Goal: Check status: Check status

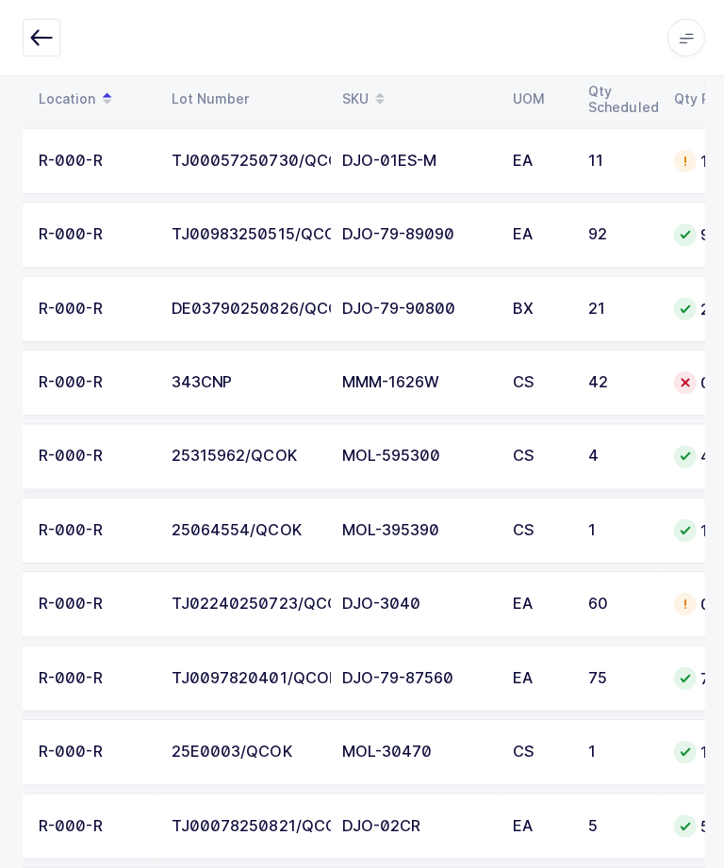
click at [236, 602] on div "TJ02240250723/QCOK" at bounding box center [244, 601] width 147 height 17
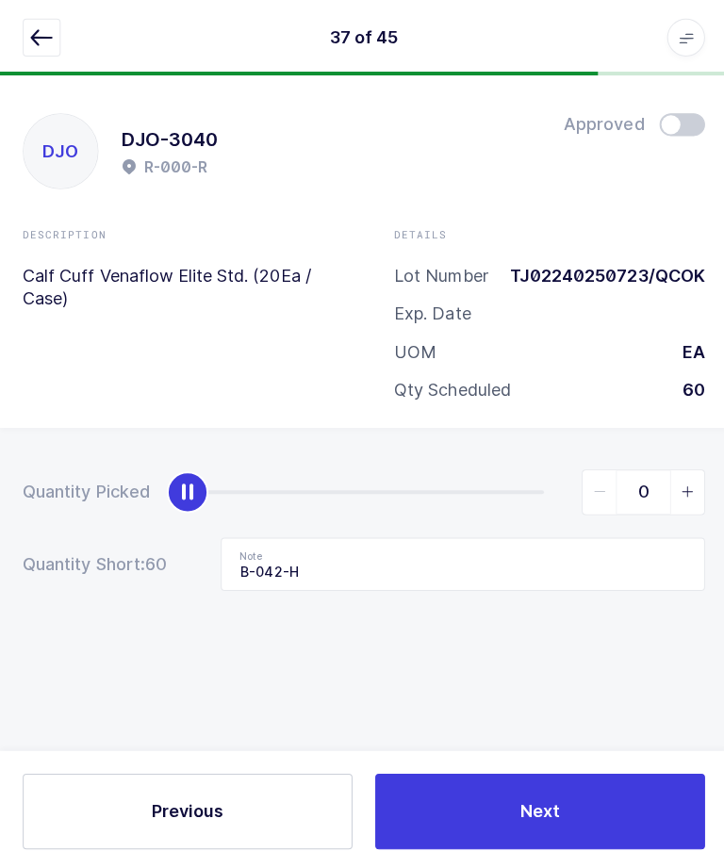
scroll to position [5, 0]
type input "60"
click at [583, 834] on button "Next" at bounding box center [537, 807] width 328 height 75
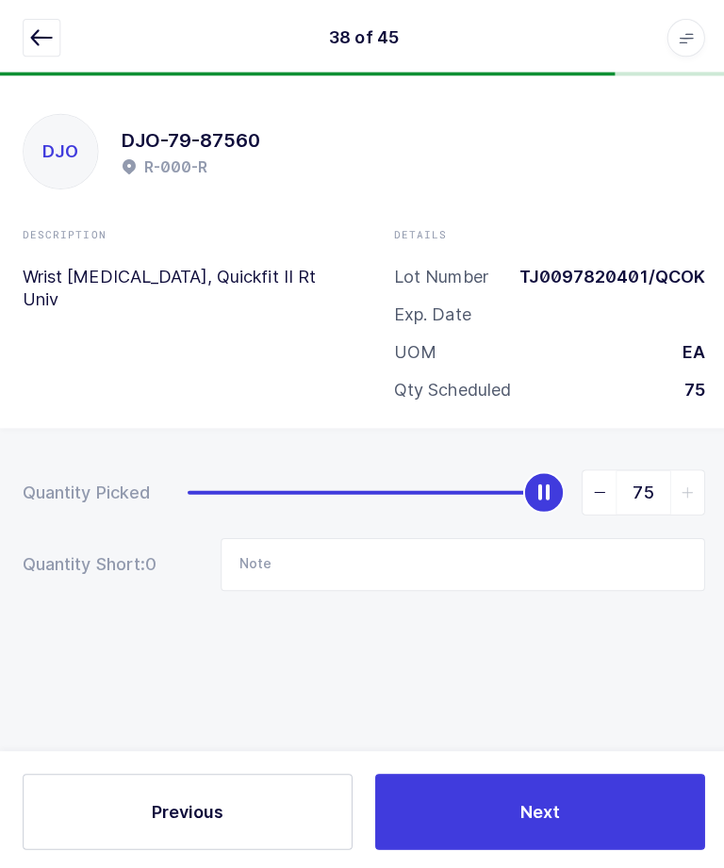
click at [57, 41] on button "button" at bounding box center [42, 38] width 38 height 38
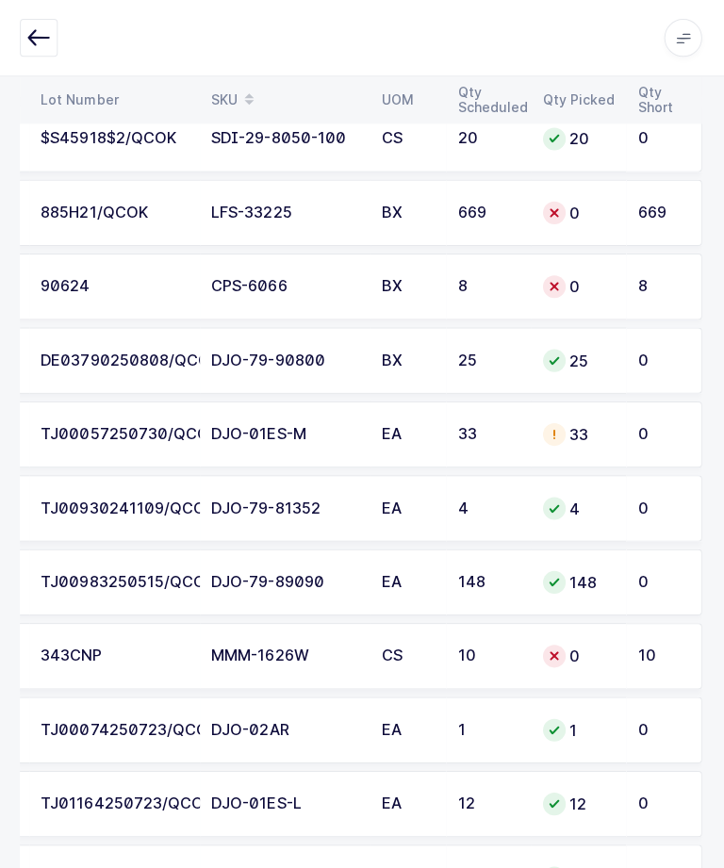
scroll to position [855, 0]
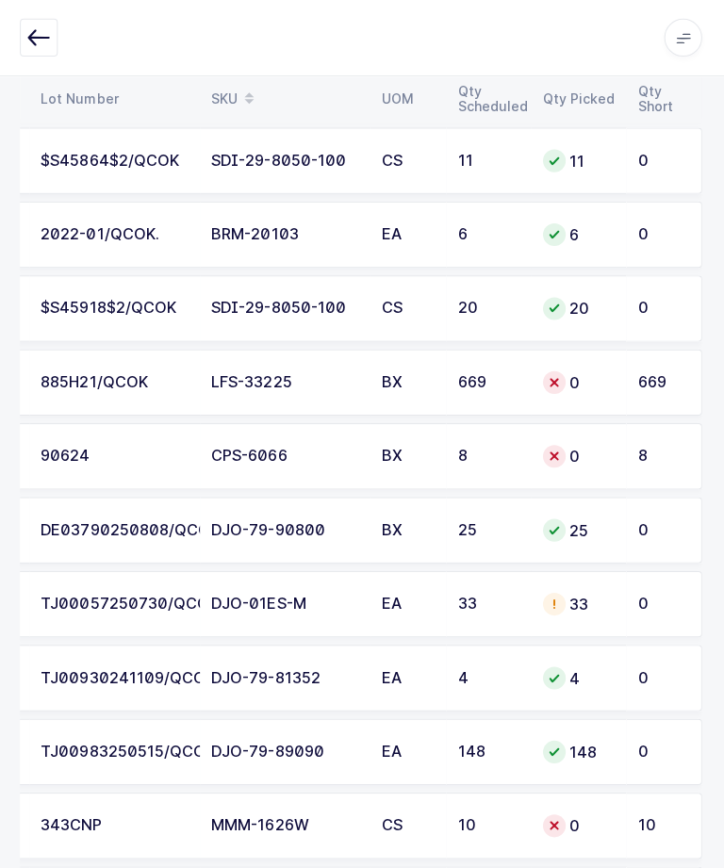
click at [651, 382] on div "669" at bounding box center [659, 380] width 44 height 17
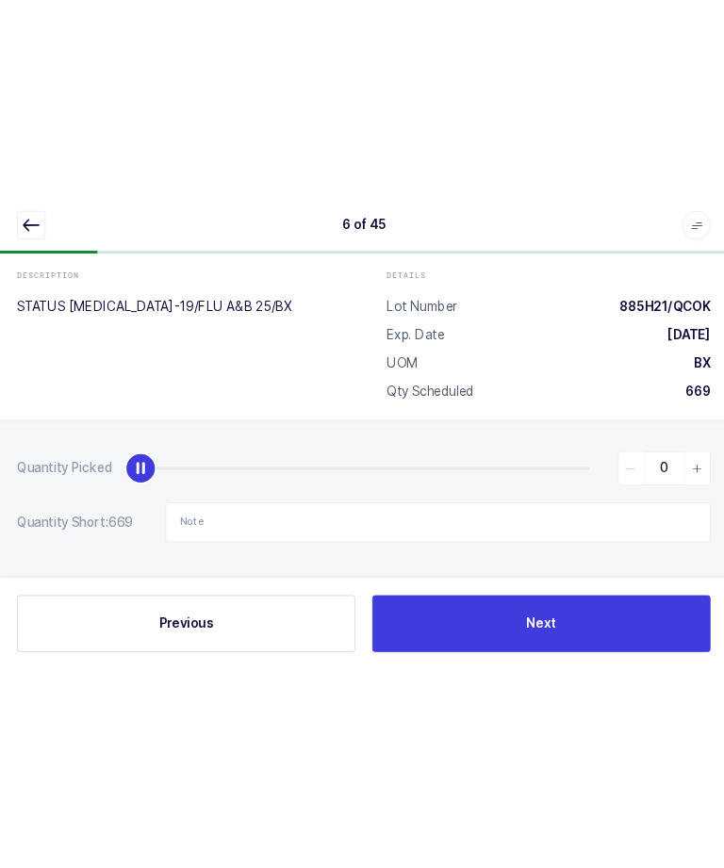
scroll to position [63, 0]
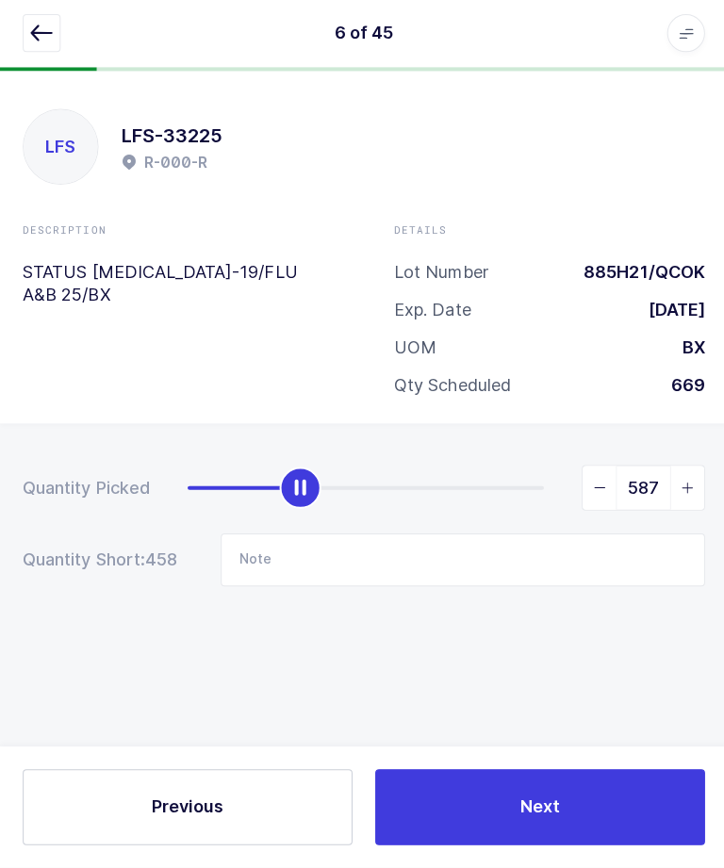
type input "669"
click at [604, 801] on button "Next" at bounding box center [537, 807] width 328 height 75
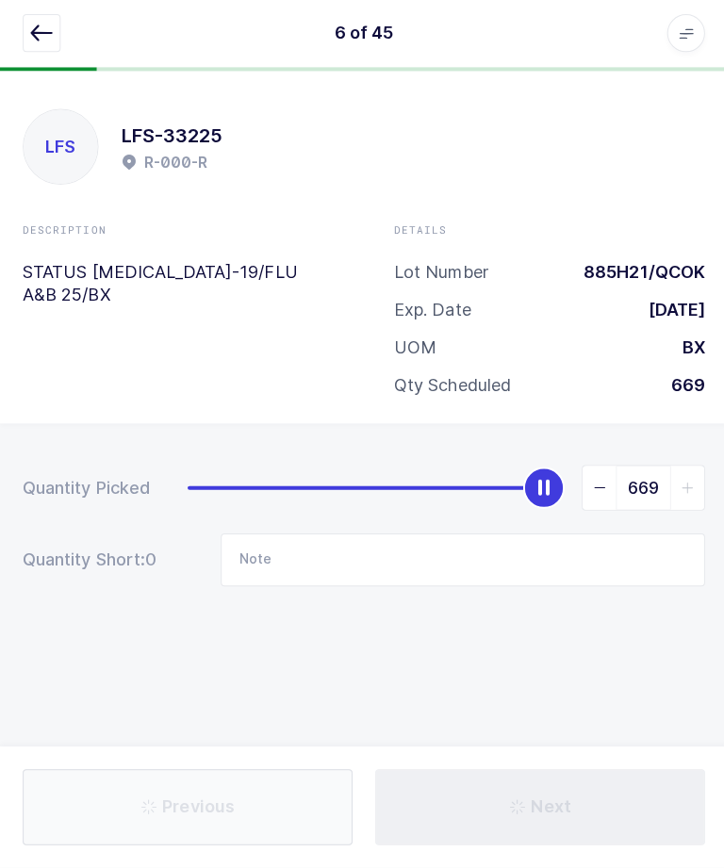
type input "Not in location"
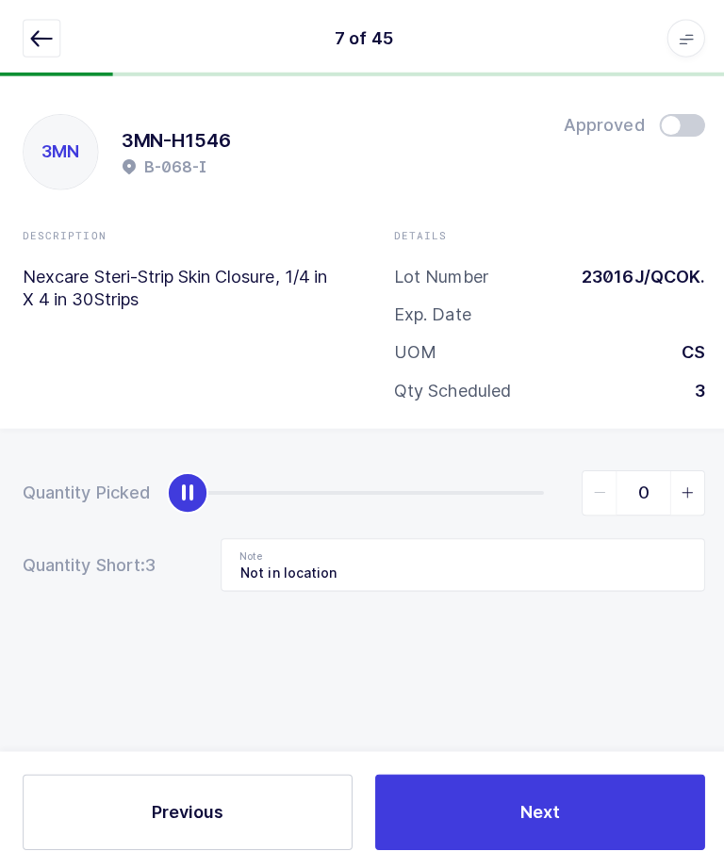
scroll to position [0, 0]
click at [46, 54] on button "button" at bounding box center [42, 38] width 38 height 38
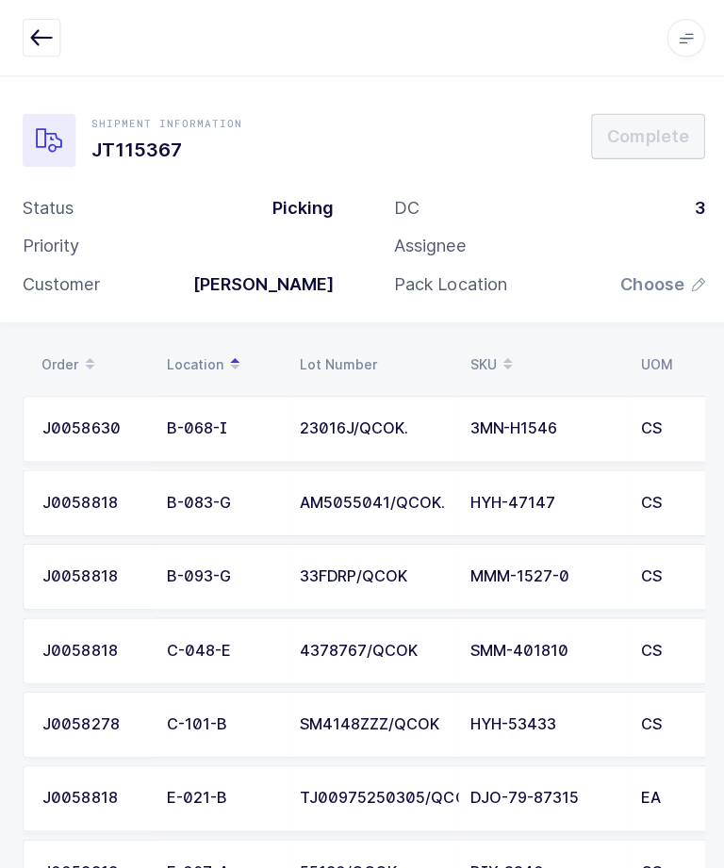
click at [714, 141] on div "Shipment Information JT115367 Complete Status Picking Priority Customer [PERSON…" at bounding box center [362, 197] width 724 height 245
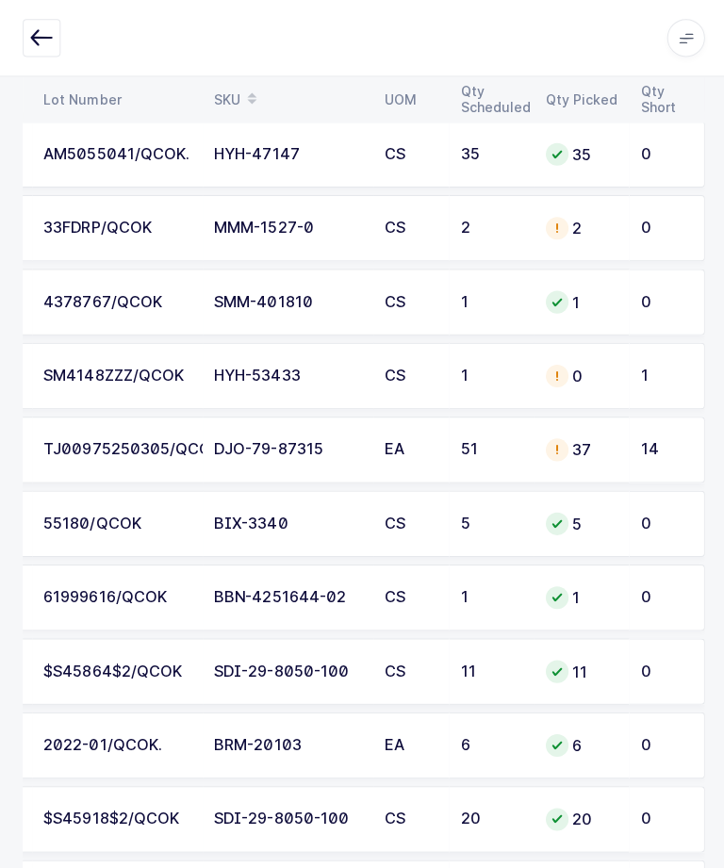
scroll to position [346, 0]
click at [111, 453] on div "TJ00975250305/QCOK" at bounding box center [116, 448] width 147 height 17
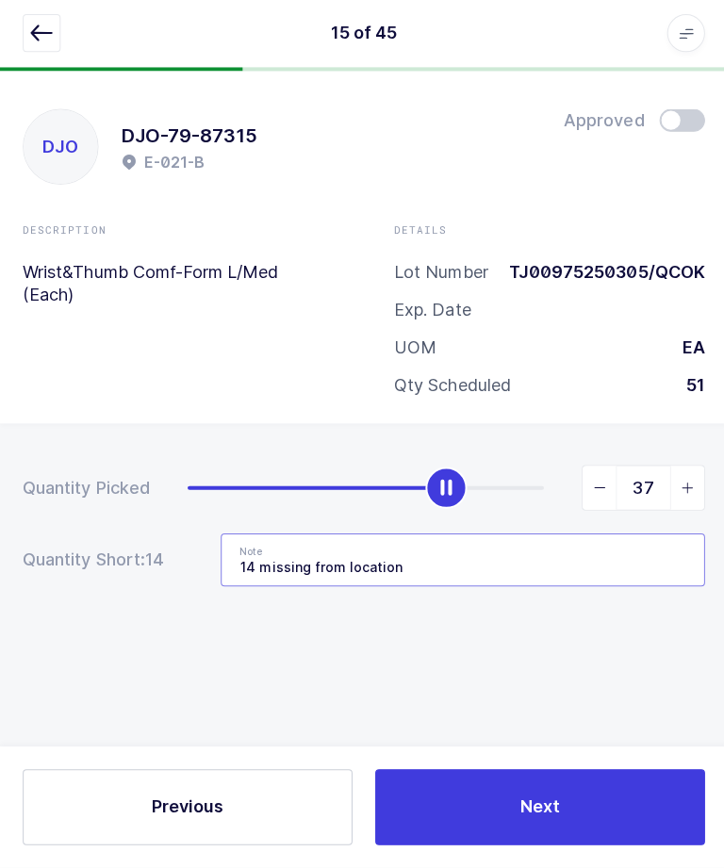
click at [524, 535] on input "14 missing from location" at bounding box center [461, 561] width 482 height 53
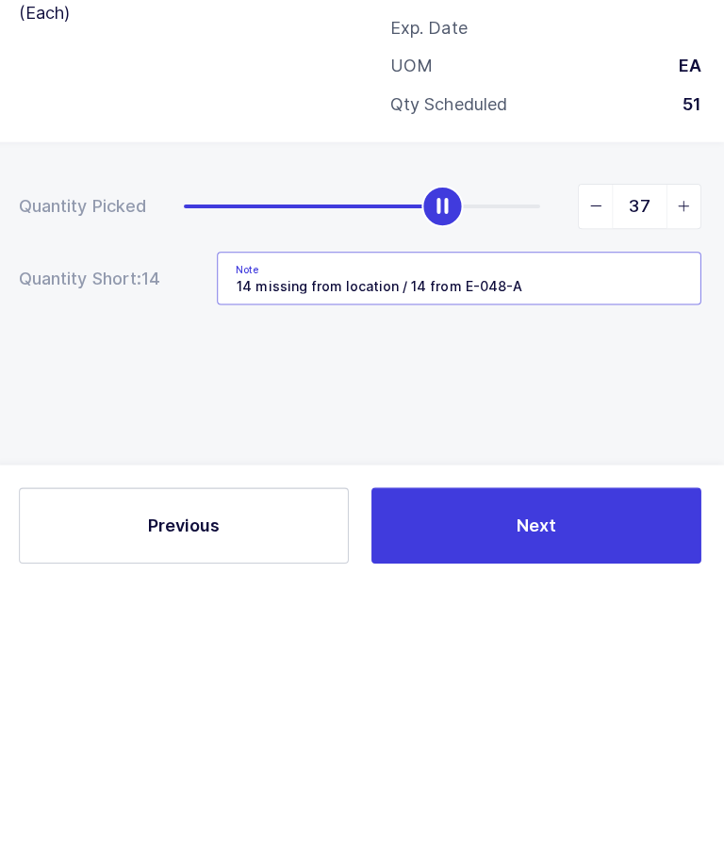
type input "14 missing from location / 14 from E-048-A"
click at [621, 426] on div "Quantity Picked 37 Quantity Short: 14 Note 14 missing from location / 14 from E…" at bounding box center [362, 593] width 724 height 335
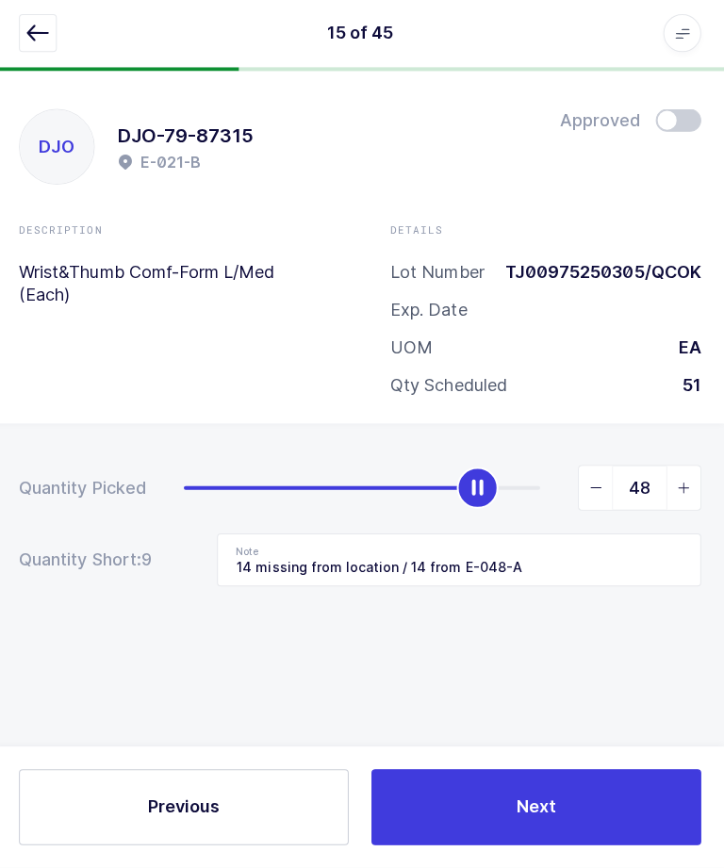
type input "51"
click at [602, 789] on button "Next" at bounding box center [537, 807] width 328 height 75
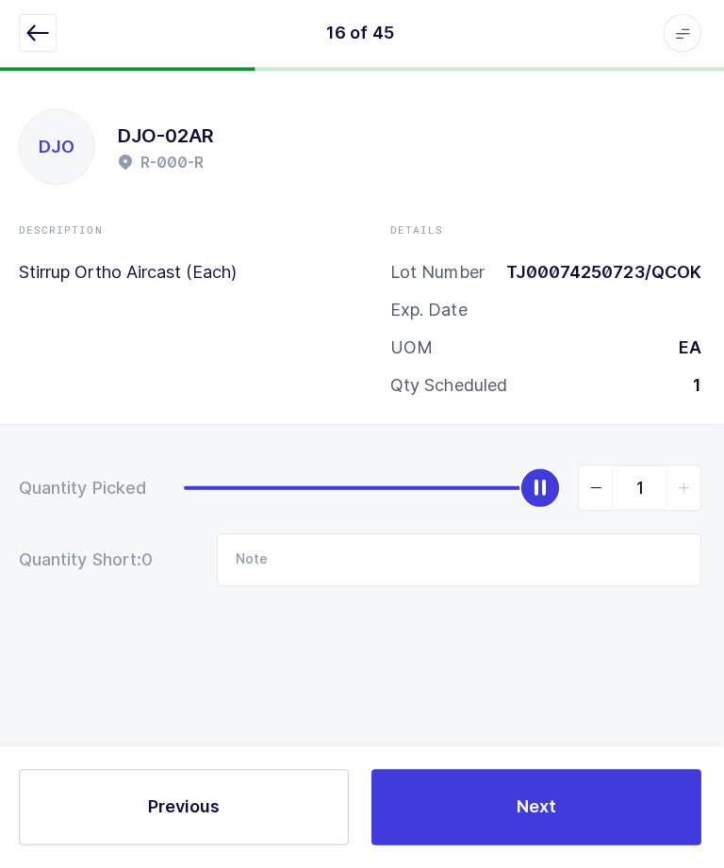
click at [49, 19] on button "button" at bounding box center [42, 38] width 38 height 38
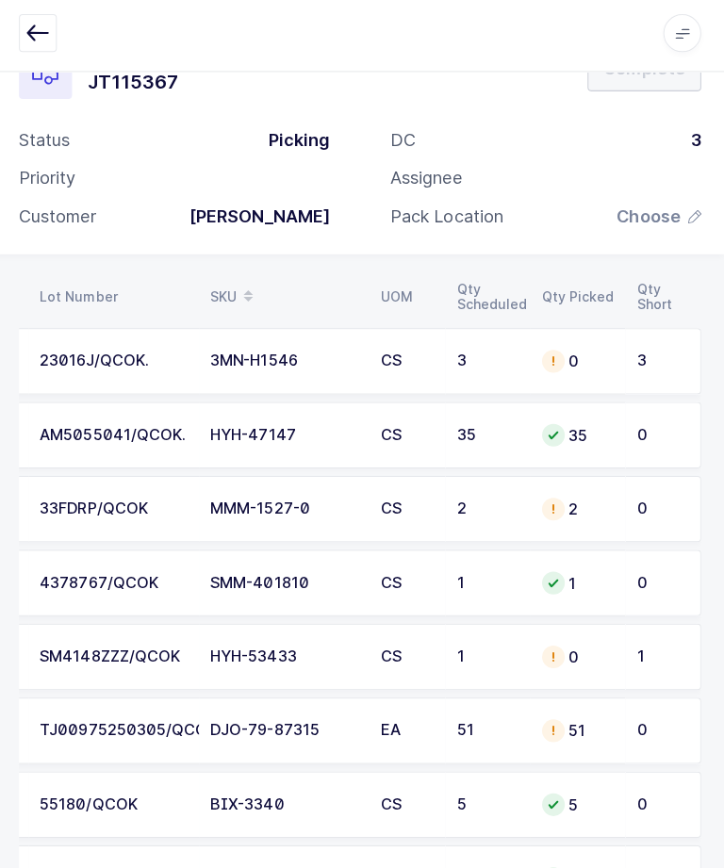
scroll to position [0, 254]
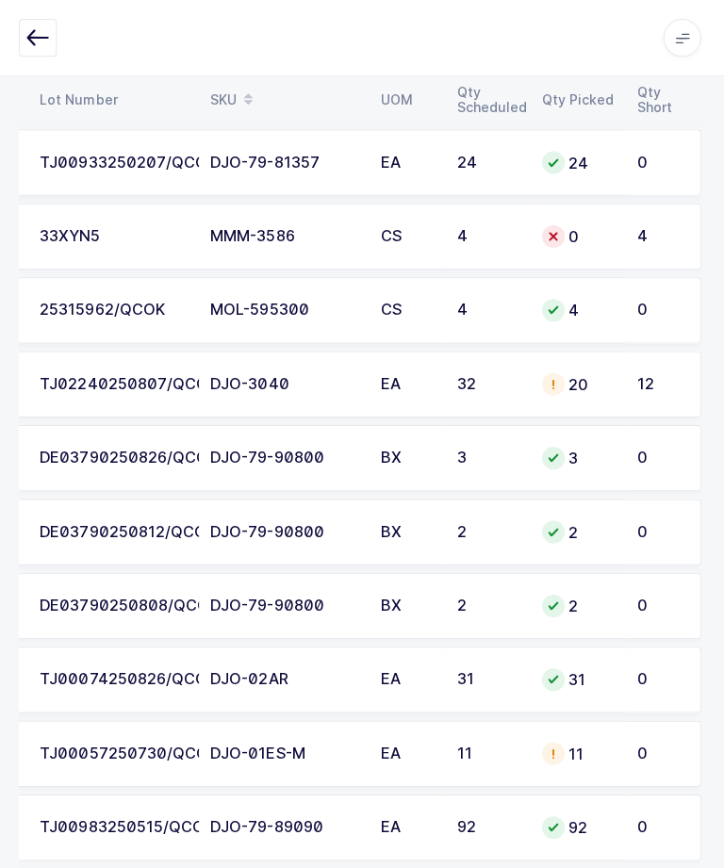
click at [626, 379] on td "12" at bounding box center [663, 383] width 75 height 66
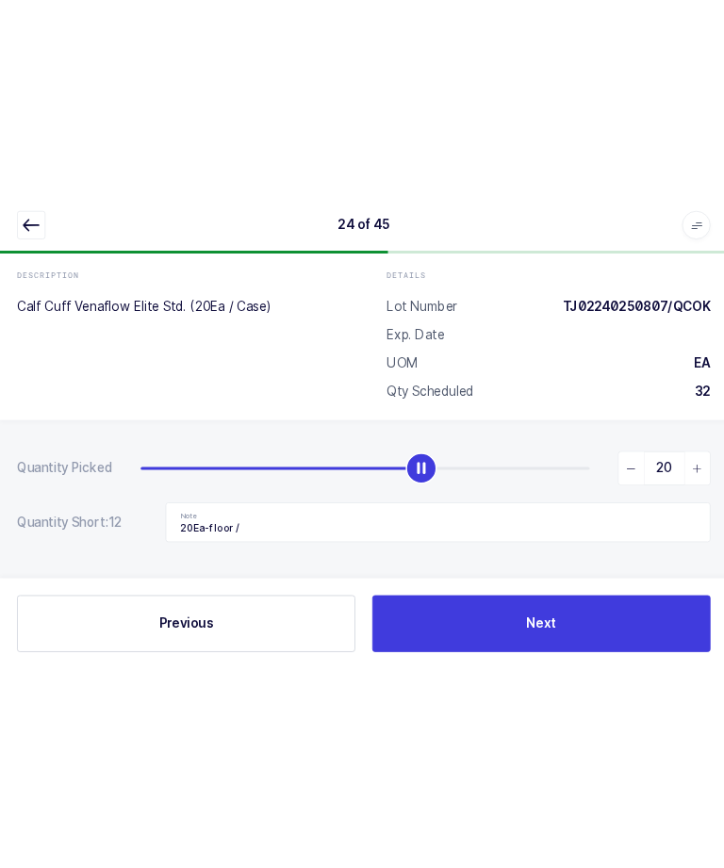
scroll to position [63, 0]
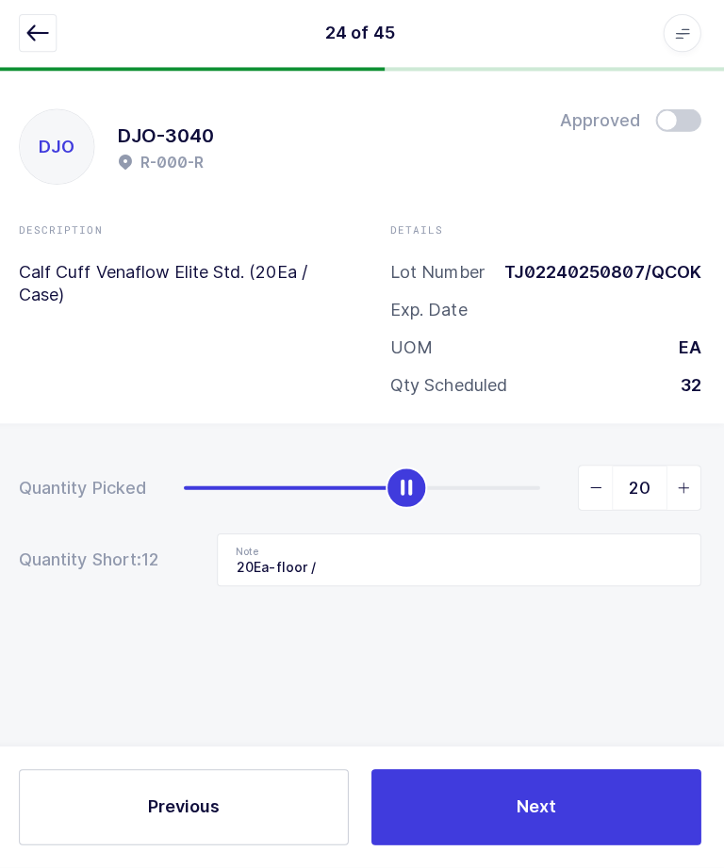
click at [38, 27] on icon "button" at bounding box center [41, 37] width 23 height 23
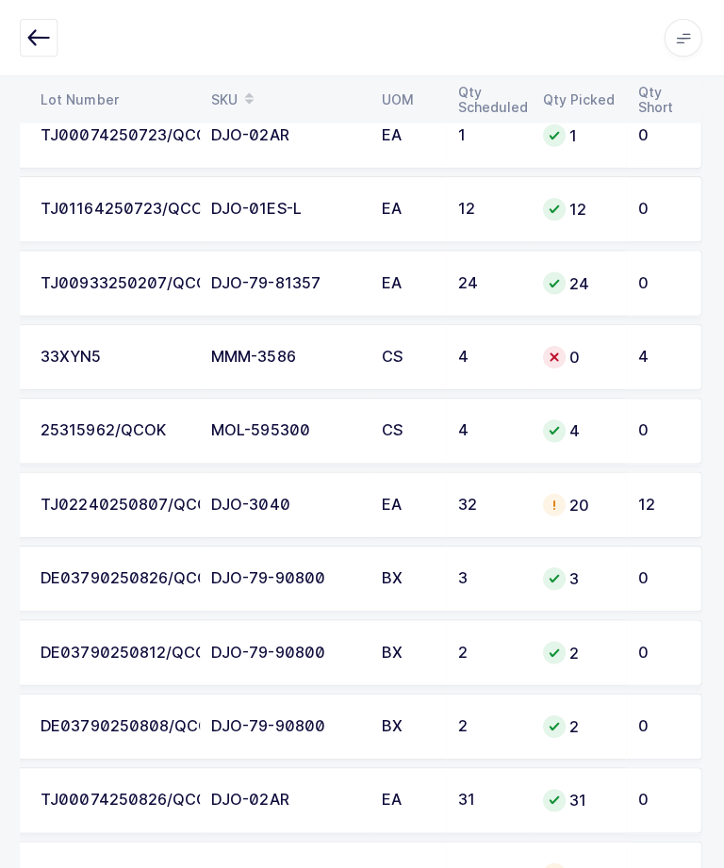
scroll to position [0, 254]
click at [450, 523] on td "32" at bounding box center [489, 502] width 85 height 66
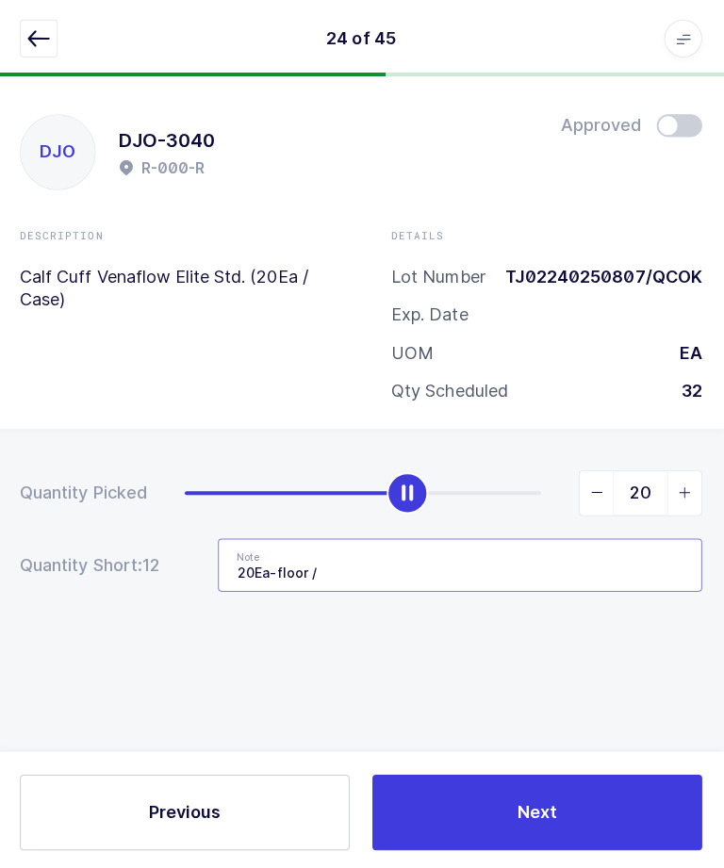
click at [509, 576] on input "20Ea-floor /" at bounding box center [461, 561] width 482 height 53
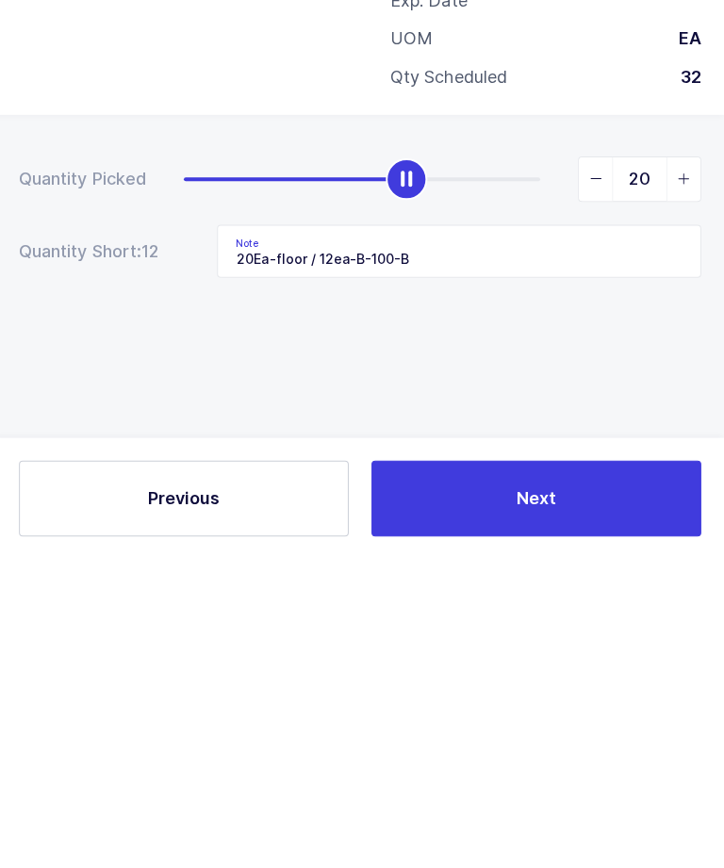
click at [564, 426] on div "Quantity Picked 20 Quantity Short: 12 Note 20Ea-floor / 12ea-B-100-B" at bounding box center [362, 593] width 724 height 335
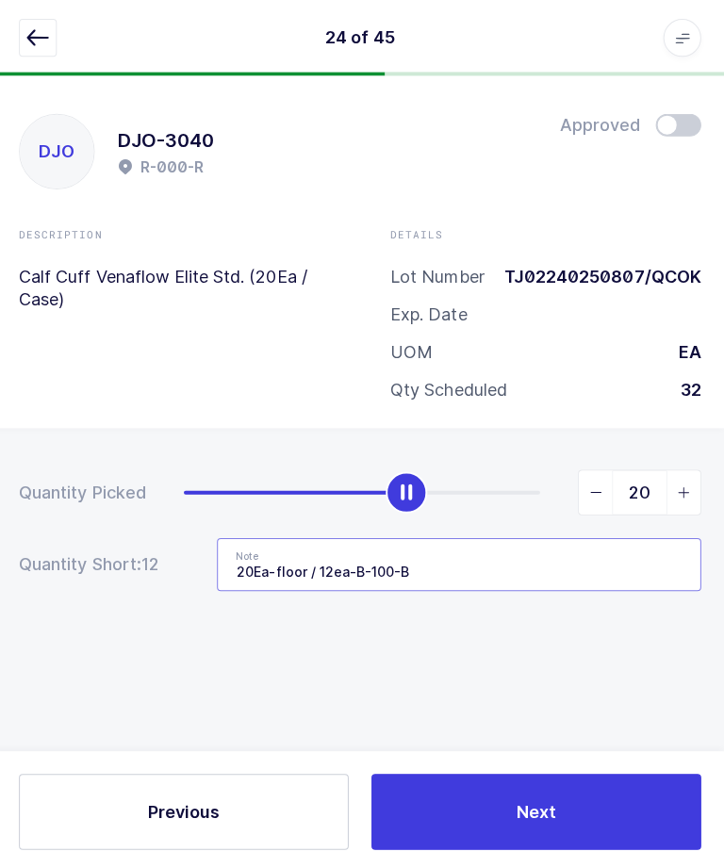
click at [468, 558] on input "20Ea-floor / 12ea-B-100-B" at bounding box center [461, 561] width 482 height 53
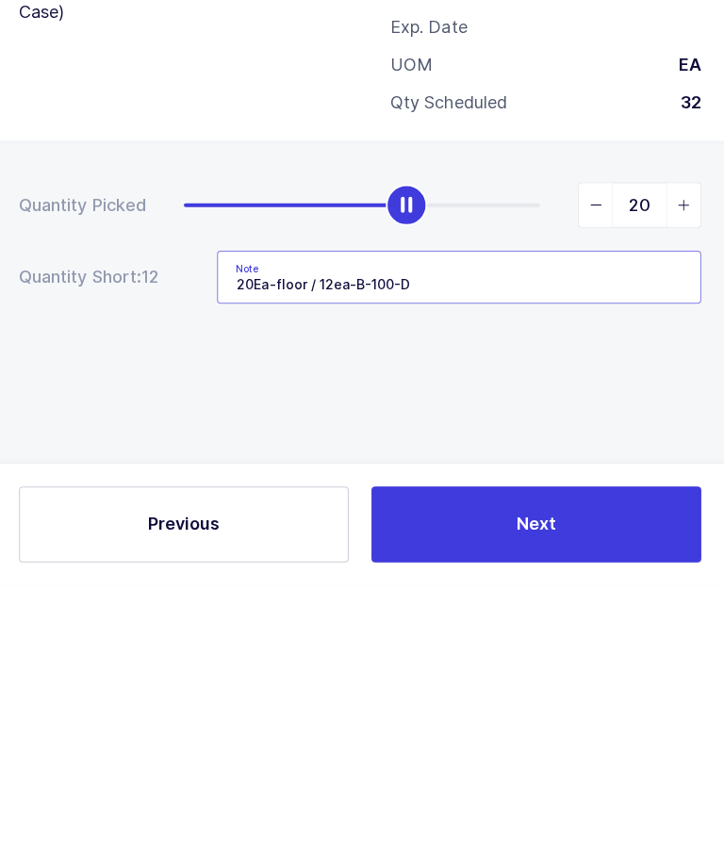
type input "20Ea-floor / 12ea-B-100-D"
click at [653, 426] on div "Quantity Picked 20 Quantity Short: 12 Note 20Ea-floor / 12ea-B-100-D" at bounding box center [362, 593] width 724 height 335
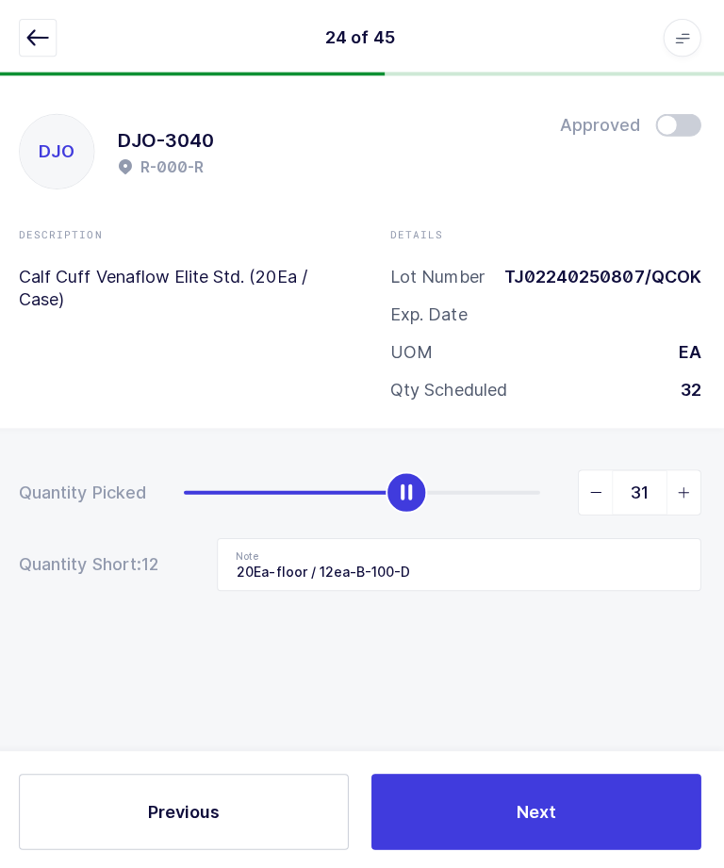
type input "32"
click at [568, 845] on button "Next" at bounding box center [537, 807] width 328 height 75
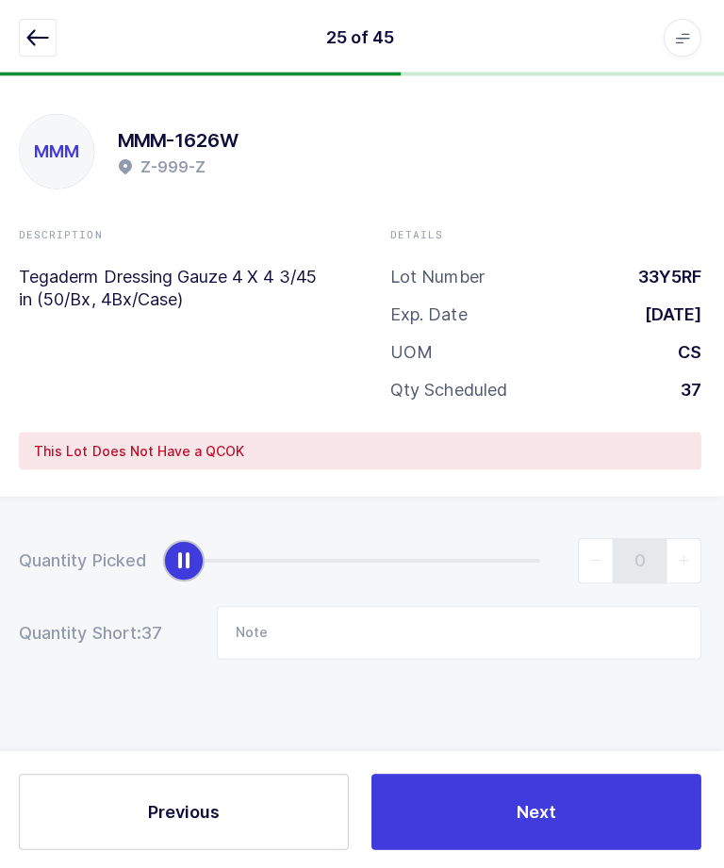
click at [30, 39] on icon "button" at bounding box center [41, 37] width 23 height 23
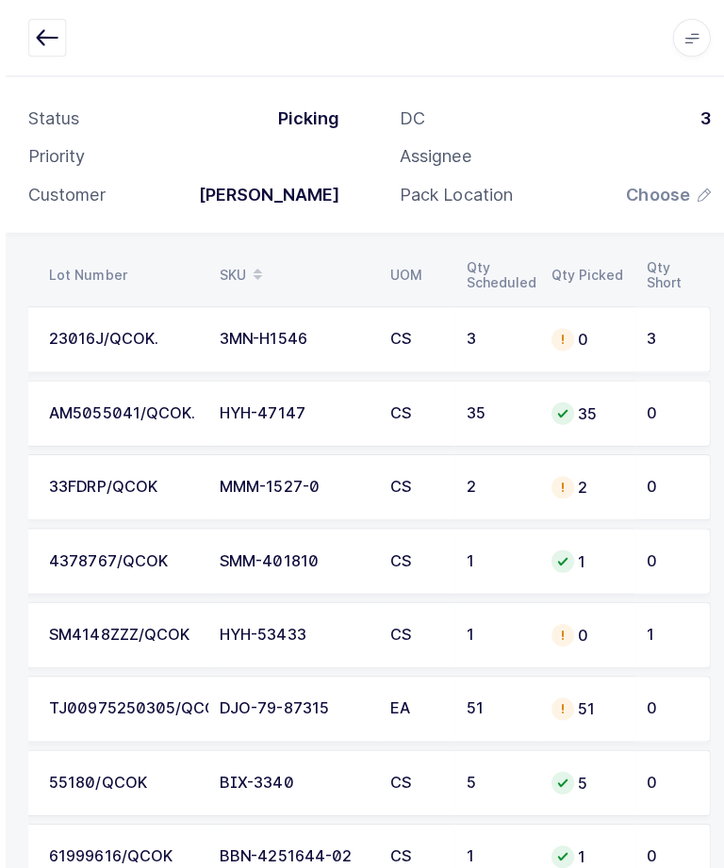
scroll to position [0, 0]
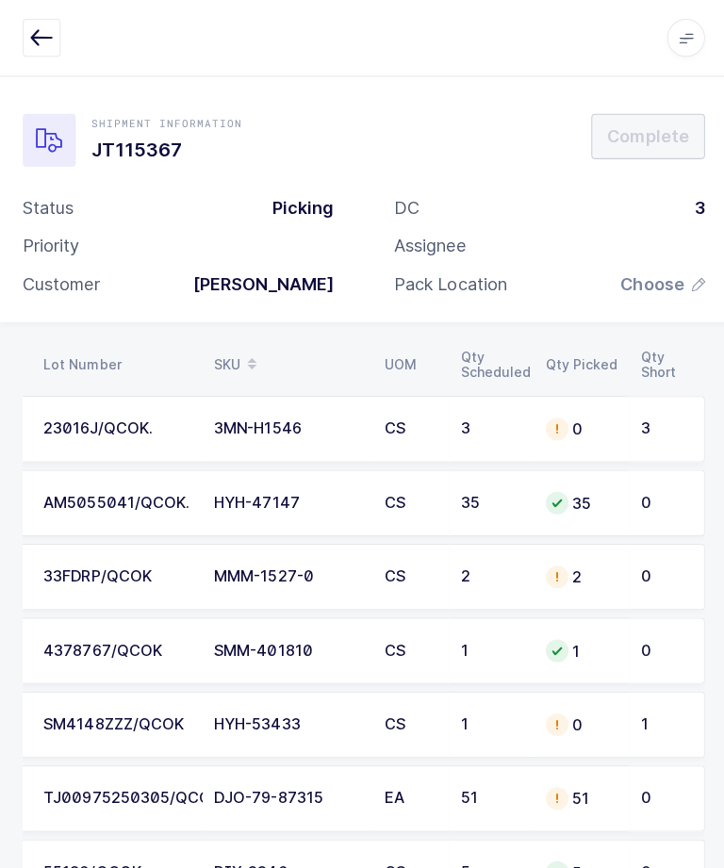
click at [487, 7] on div "Apps Core [GEOGRAPHIC_DATA] Admin Mission Control Purchasing [PERSON_NAME] Logo…" at bounding box center [362, 38] width 724 height 76
click at [647, 290] on span "Choose" at bounding box center [648, 282] width 63 height 23
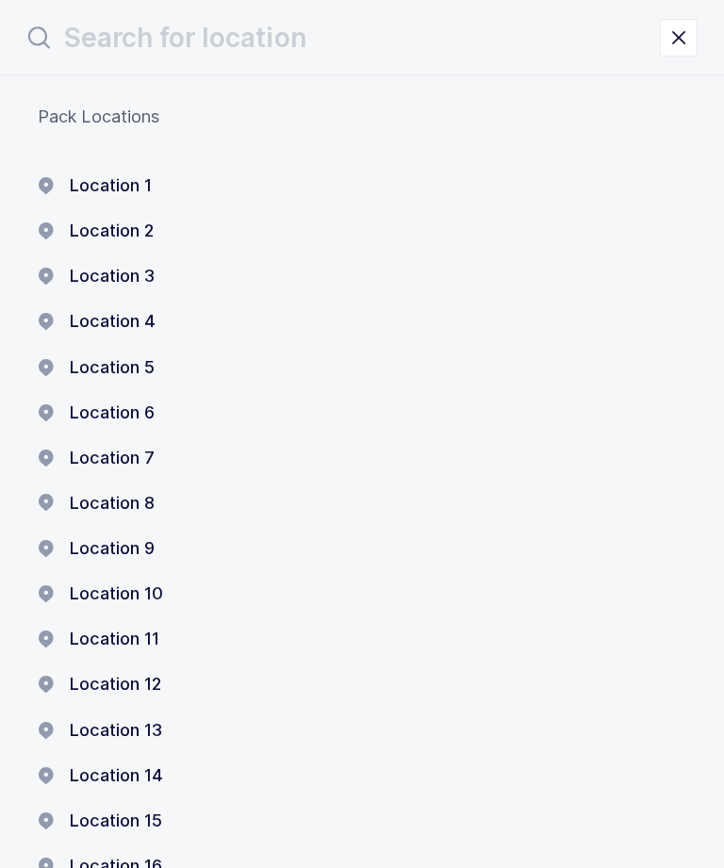
click at [106, 179] on button "Location 1" at bounding box center [94, 184] width 113 height 23
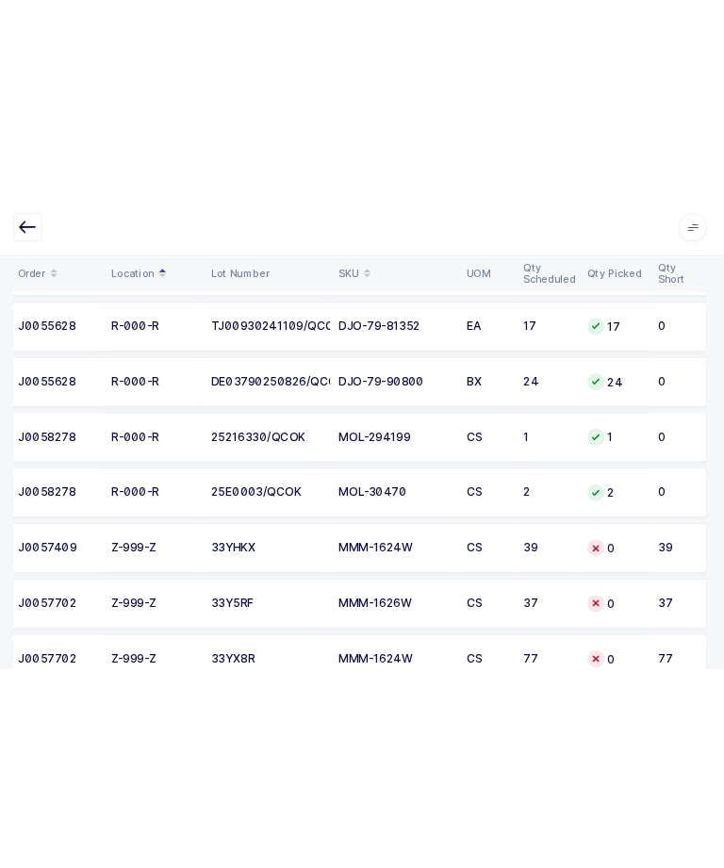
scroll to position [2810, 0]
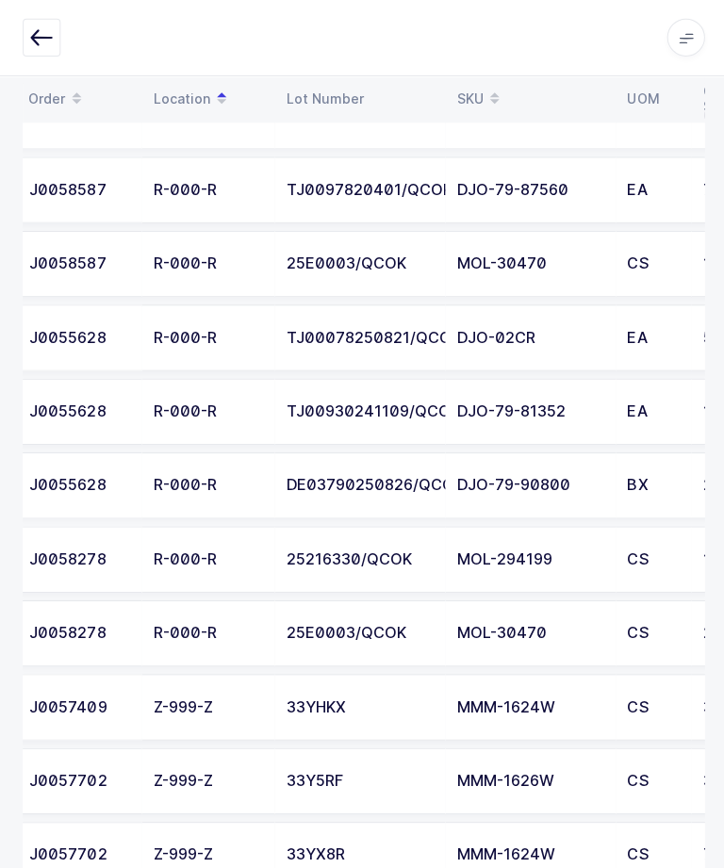
click at [56, 48] on button "button" at bounding box center [42, 38] width 38 height 38
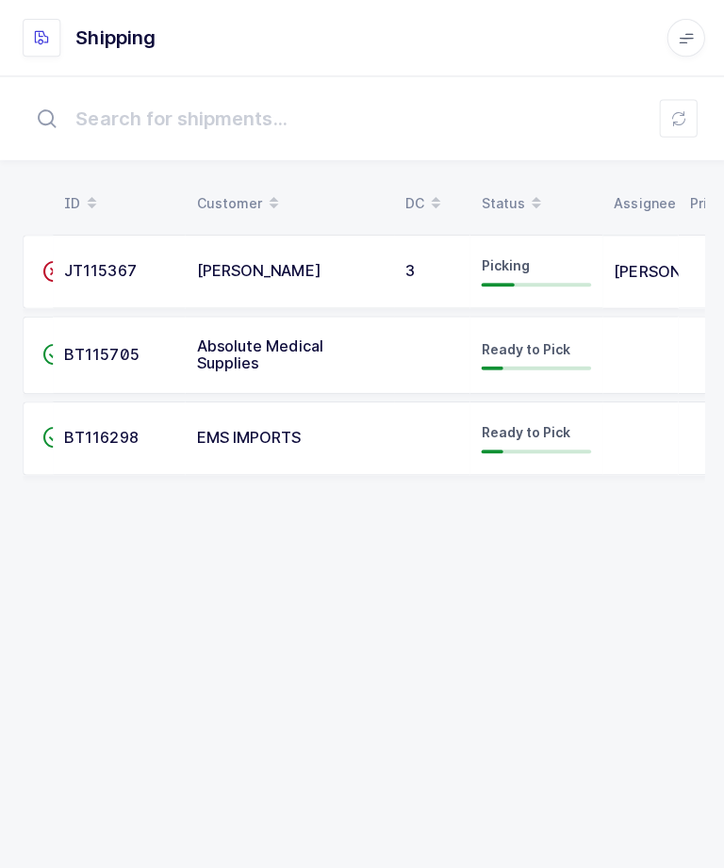
scroll to position [4, 0]
